Goal: Register for event/course: Sign up to attend an event or enroll in a course

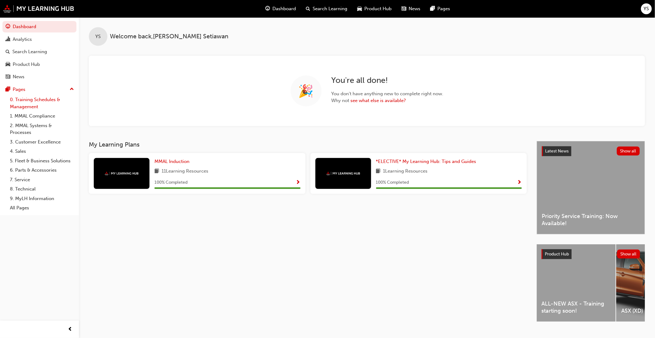
click at [26, 109] on link "0. Training Schedules & Management" at bounding box center [41, 103] width 69 height 16
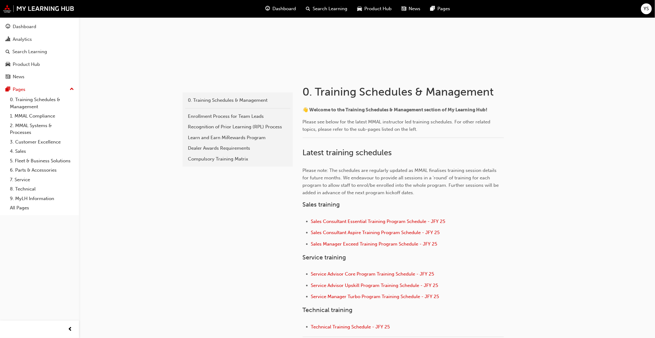
scroll to position [69, 0]
click at [343, 245] on span "Sales Manager Exceed Training Program Schedule - JFY 25" at bounding box center [374, 244] width 126 height 6
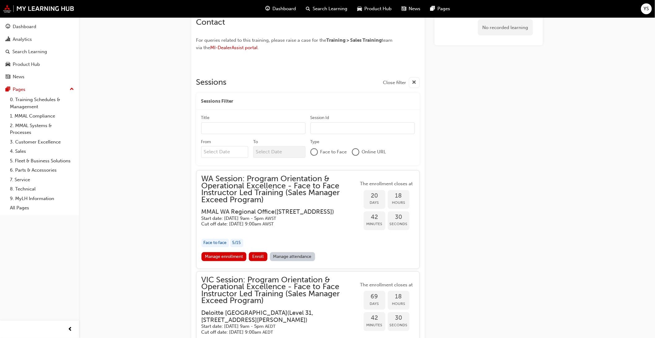
scroll to position [413, 0]
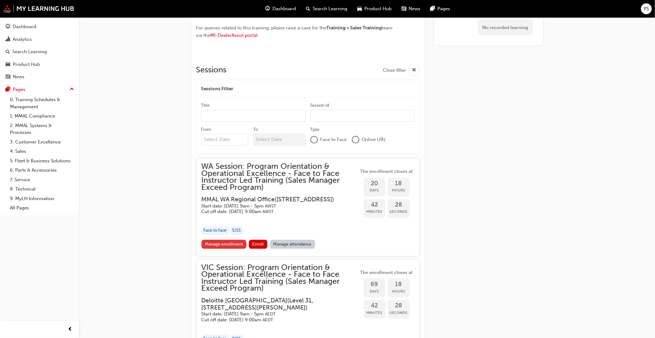
click at [232, 249] on link "Manage enrollment" at bounding box center [224, 244] width 45 height 9
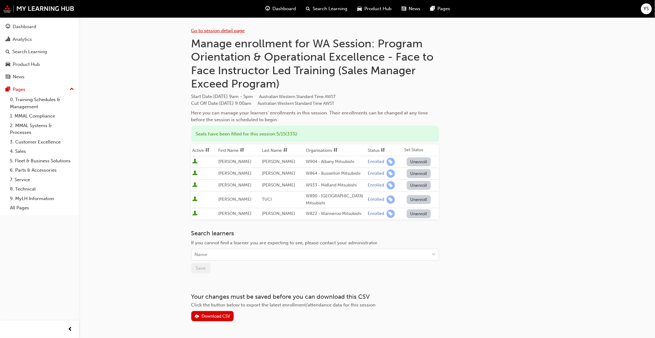
click at [219, 28] on link "Go to session detail page" at bounding box center [218, 31] width 54 height 6
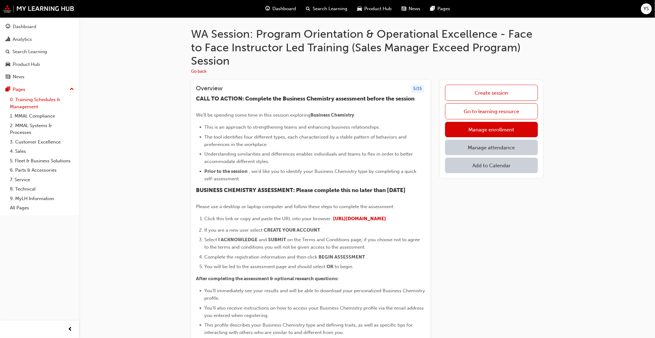
click at [29, 107] on link "0. Training Schedules & Management" at bounding box center [41, 103] width 69 height 16
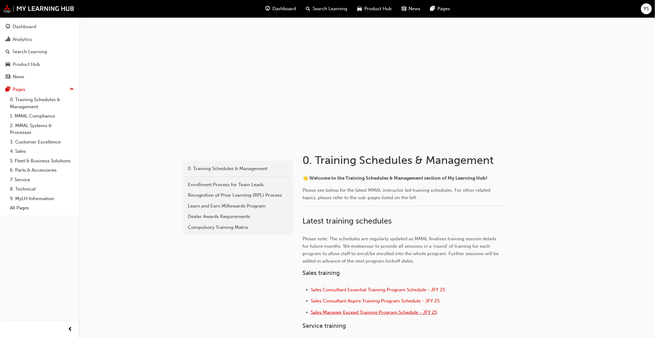
click at [384, 311] on span "Sales Manager Exceed Training Program Schedule - JFY 25" at bounding box center [374, 313] width 126 height 6
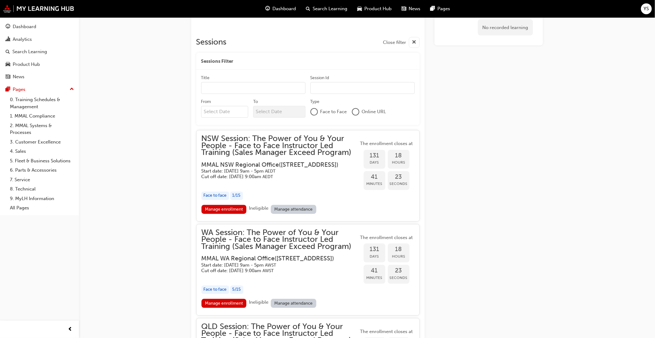
scroll to position [530, 0]
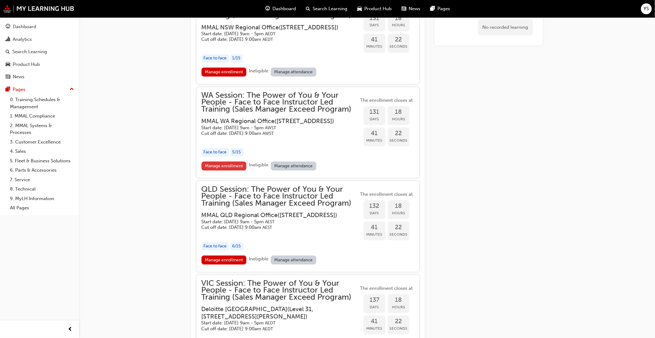
click at [230, 171] on link "Manage enrollment" at bounding box center [224, 166] width 45 height 9
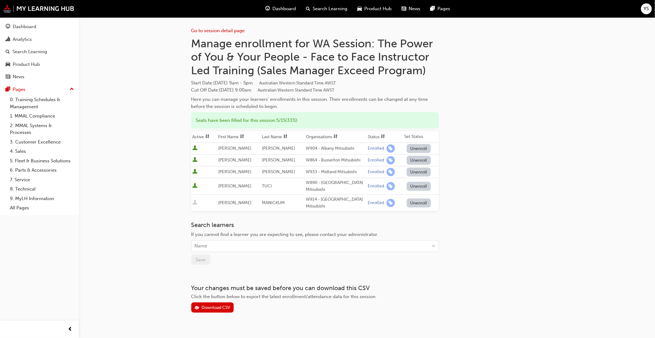
click at [413, 199] on button "Unenroll" at bounding box center [419, 203] width 24 height 9
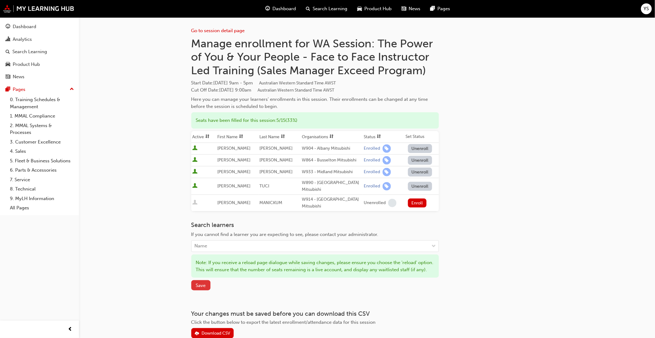
click at [201, 283] on button "Save" at bounding box center [200, 285] width 19 height 10
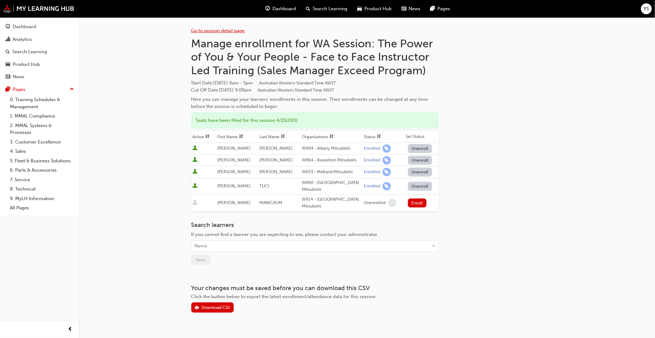
click at [221, 33] on link "Go to session detail page" at bounding box center [218, 31] width 54 height 6
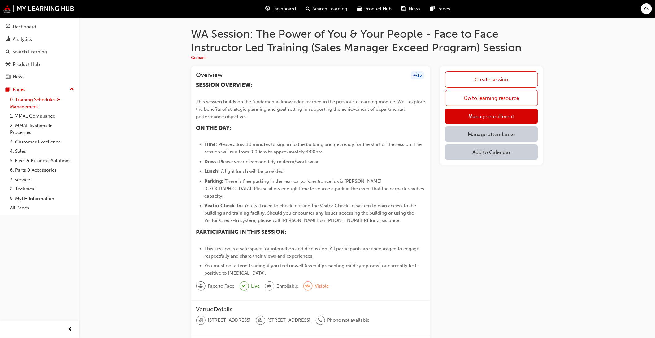
click at [24, 104] on link "0. Training Schedules & Management" at bounding box center [41, 103] width 69 height 16
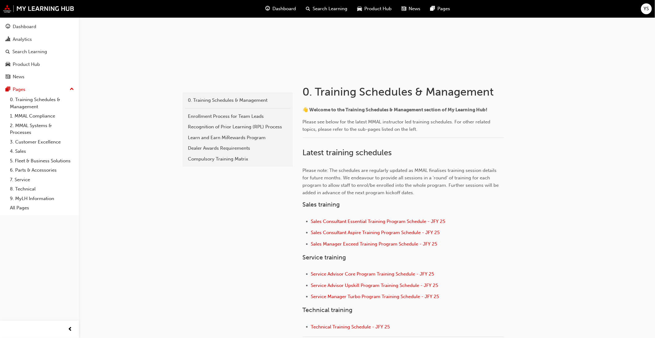
scroll to position [69, 0]
click at [379, 221] on span "Sales Consultant Essential Training Program Schedule - JFY 25" at bounding box center [378, 222] width 134 height 6
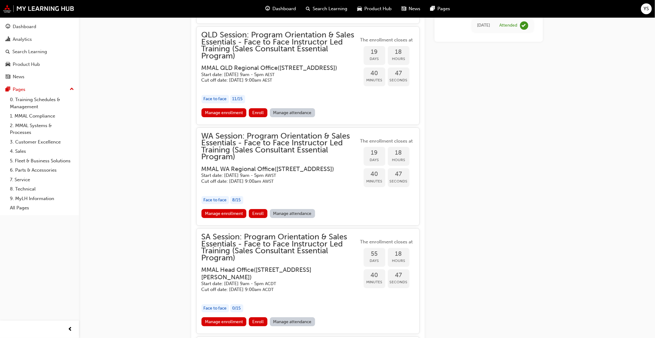
scroll to position [876, 0]
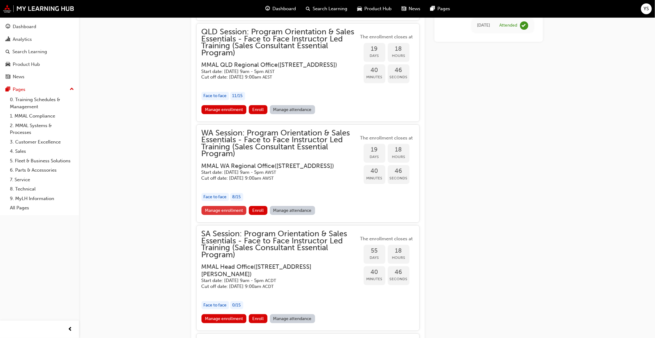
click at [215, 215] on link "Manage enrollment" at bounding box center [224, 210] width 45 height 9
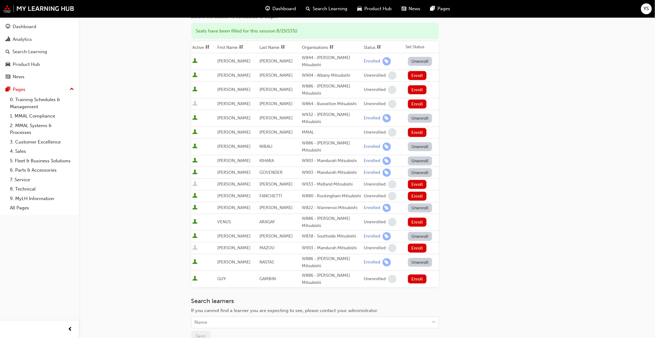
scroll to position [137, 0]
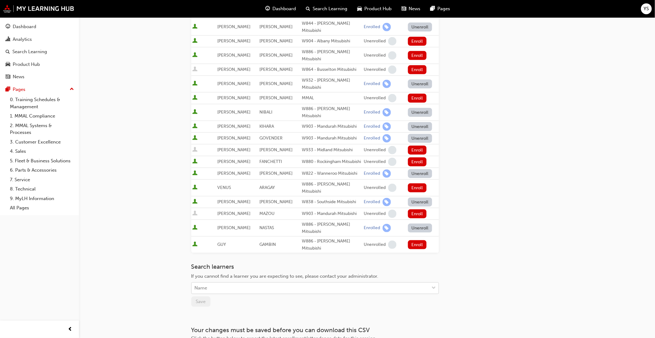
click at [281, 283] on div "Name" at bounding box center [311, 288] width 238 height 11
type input "sanders"
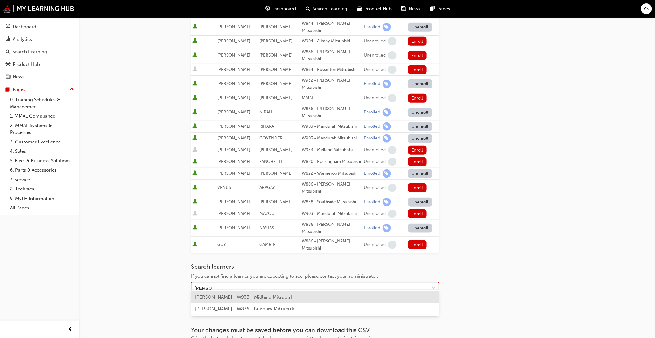
click at [340, 297] on div "DARRYL SANDERS - W933 - Midland Mitsubishi" at bounding box center [315, 298] width 248 height 12
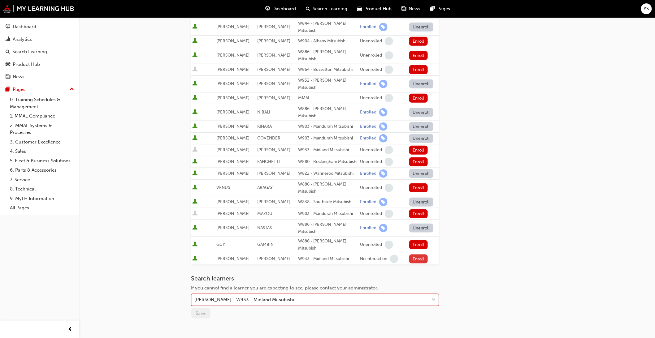
click at [418, 255] on button "Enroll" at bounding box center [418, 259] width 19 height 9
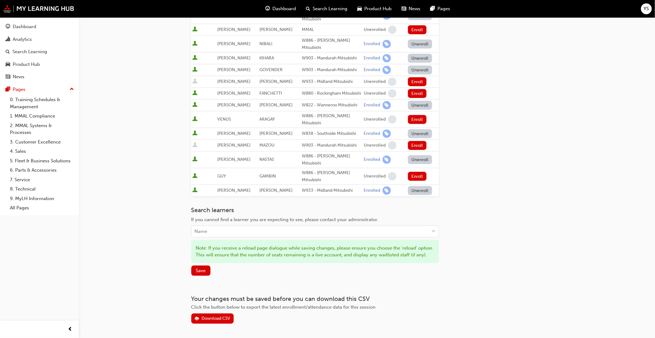
scroll to position [206, 0]
click at [199, 275] on button "Save" at bounding box center [200, 271] width 19 height 10
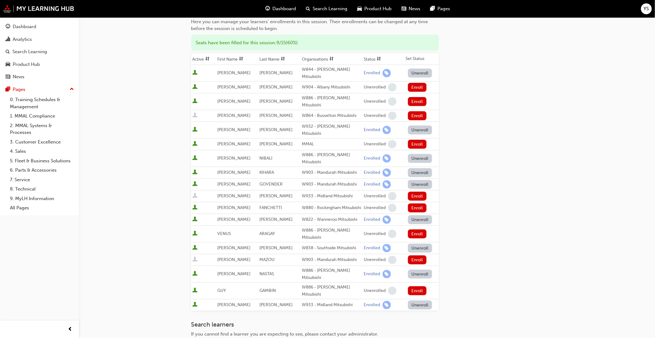
scroll to position [91, 0]
click at [493, 242] on div "Go to session detail page Manage enrollment for WA Session: Program Orientation…" at bounding box center [367, 169] width 352 height 487
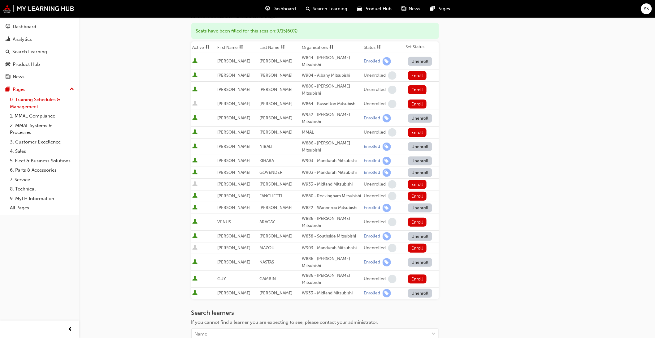
click at [18, 106] on link "0. Training Schedules & Management" at bounding box center [41, 103] width 69 height 16
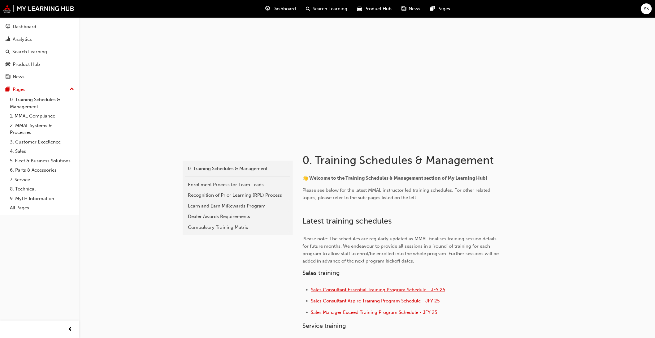
click at [391, 290] on span "Sales Consultant Essential Training Program Schedule - JFY 25" at bounding box center [378, 290] width 134 height 6
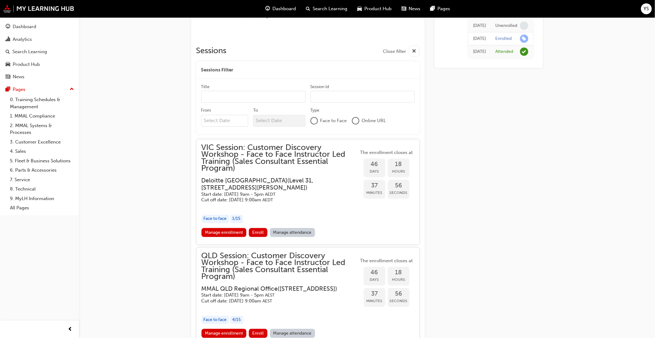
scroll to position [559, 0]
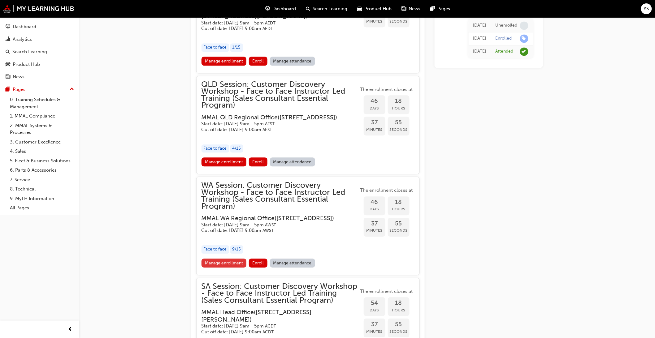
click at [233, 268] on link "Manage enrollment" at bounding box center [224, 263] width 45 height 9
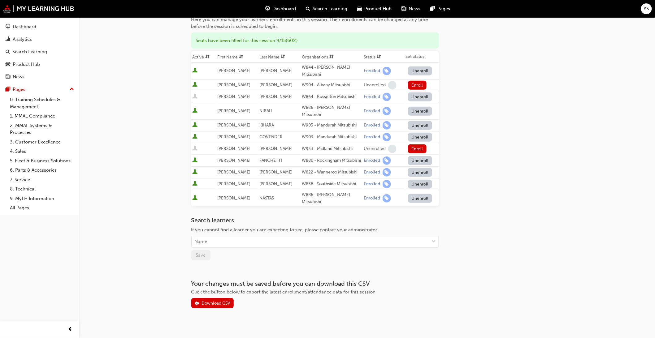
scroll to position [98, 0]
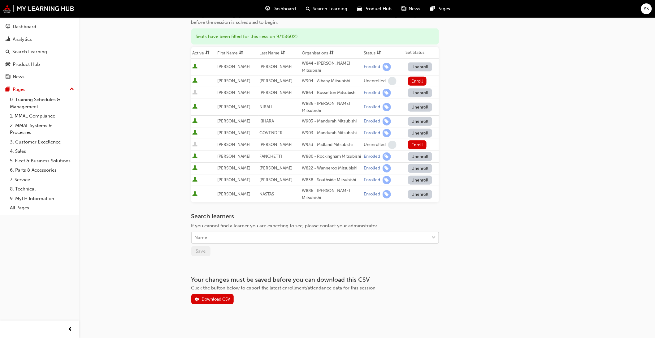
click at [372, 237] on div "Name" at bounding box center [311, 238] width 238 height 11
type input "[PERSON_NAME]"
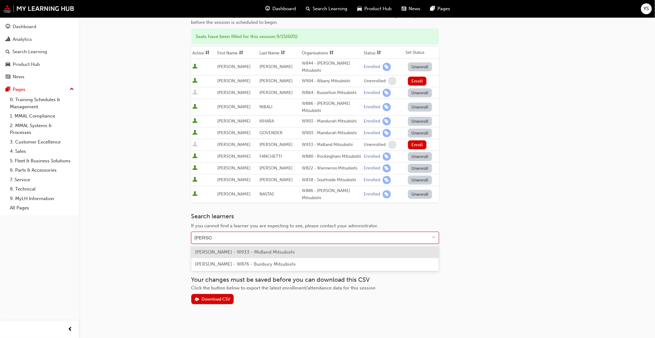
click at [339, 247] on div "[PERSON_NAME] - W933 - Midland Mitsubishi" at bounding box center [315, 252] width 248 height 12
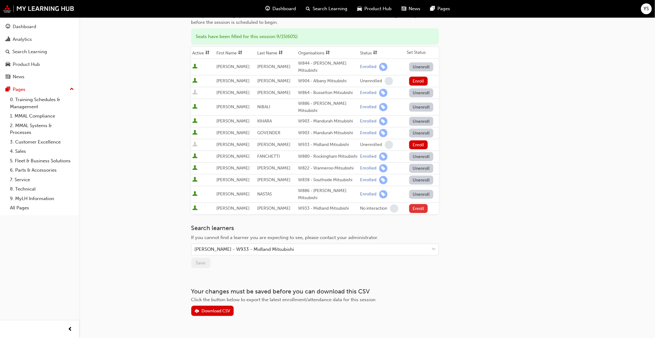
click at [415, 209] on button "Enroll" at bounding box center [418, 208] width 19 height 9
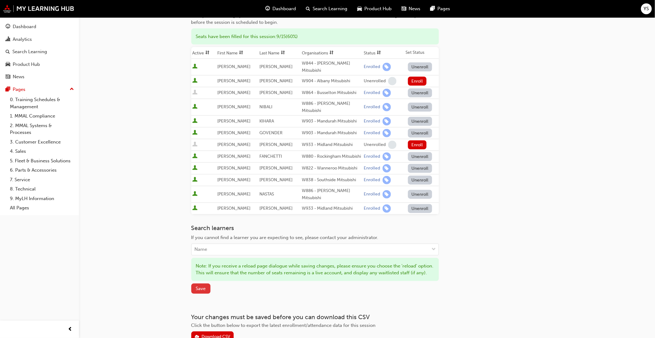
click at [200, 292] on span "Save" at bounding box center [201, 289] width 10 height 6
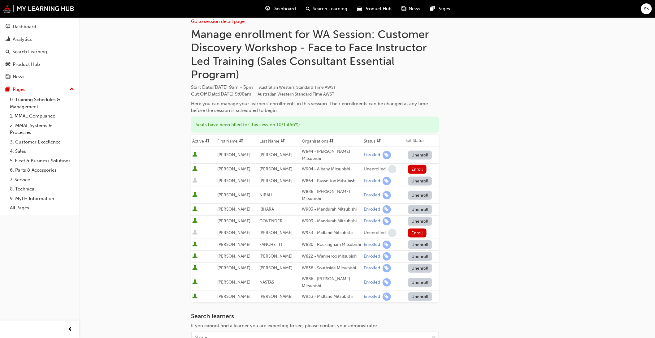
scroll to position [0, 0]
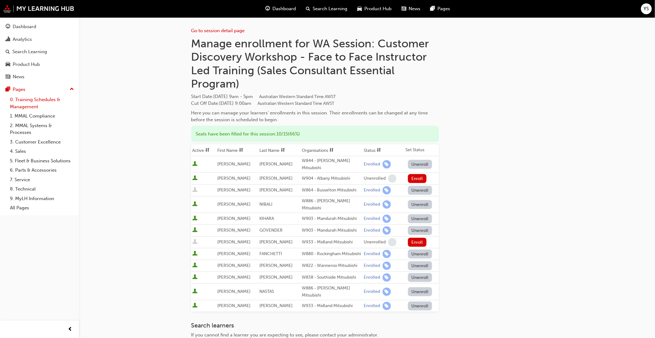
click at [33, 106] on link "0. Training Schedules & Management" at bounding box center [41, 103] width 69 height 16
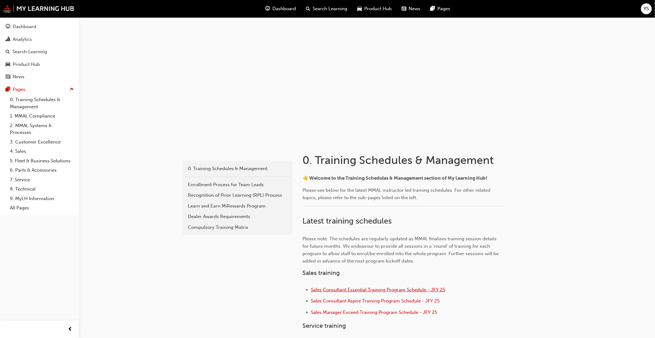
click at [373, 291] on span "Sales Consultant Essential Training Program Schedule - JFY 25" at bounding box center [378, 290] width 134 height 6
